Goal: Transaction & Acquisition: Purchase product/service

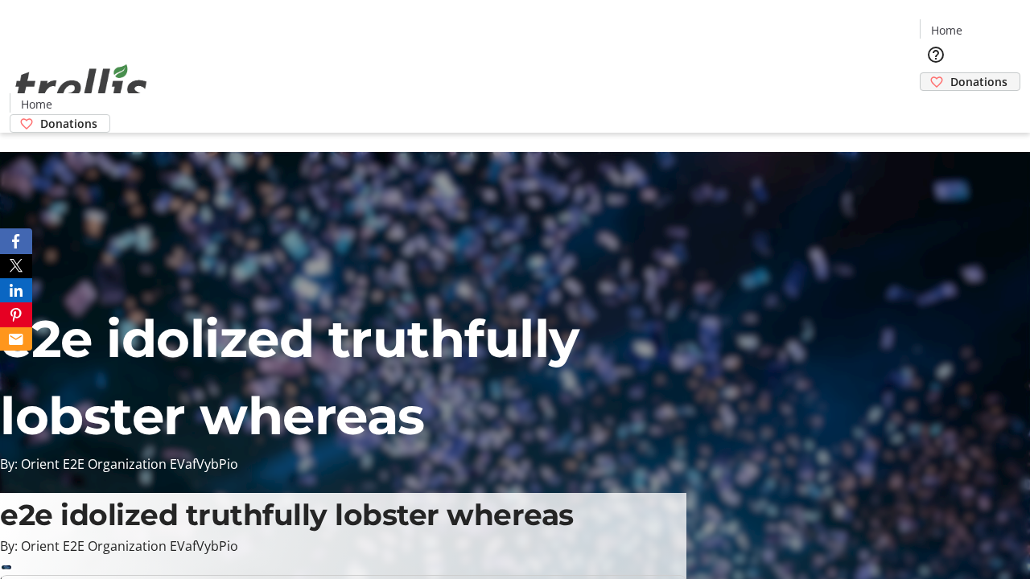
click at [951, 73] on span "Donations" at bounding box center [979, 81] width 57 height 17
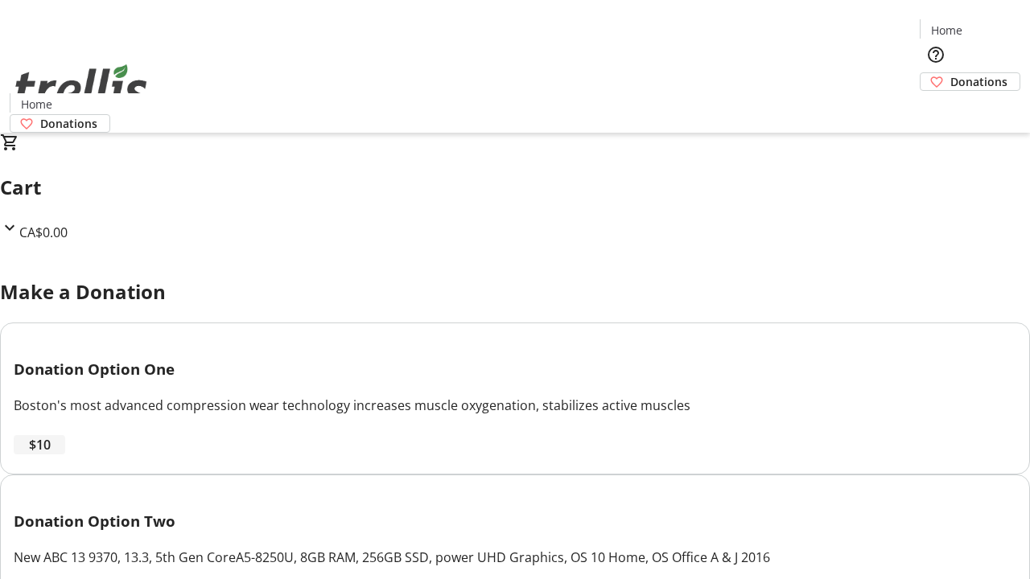
click at [51, 455] on span "$10" at bounding box center [40, 444] width 22 height 19
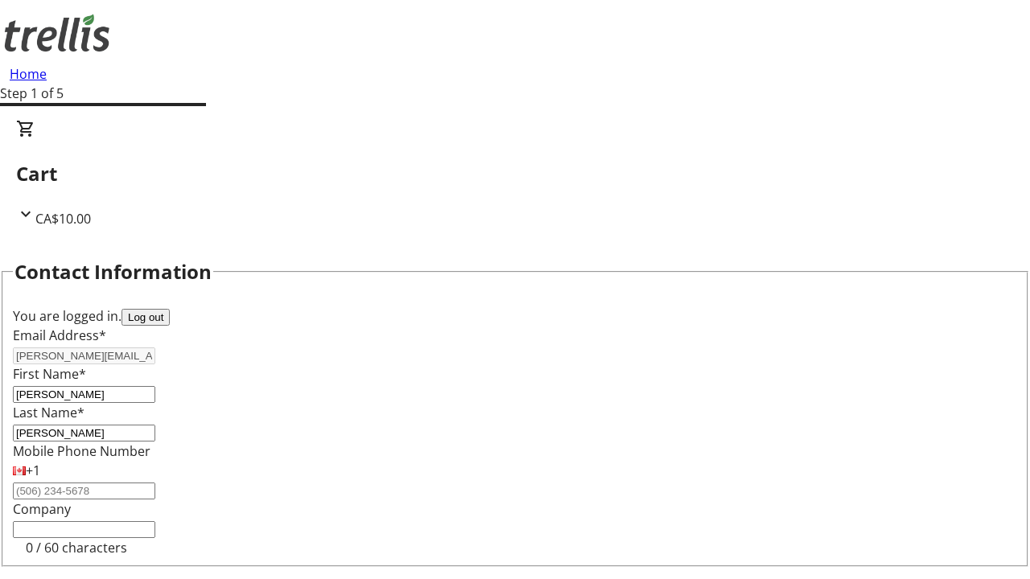
select select "CA"
select select "BC"
type input "Kelowna"
type input "V1Y 0C2"
